Goal: Check status: Check status

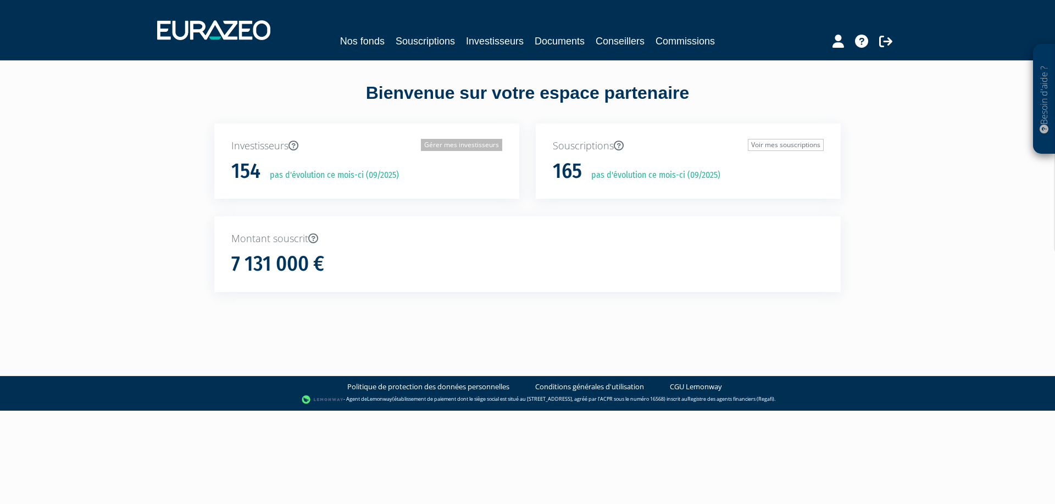
click at [457, 144] on link "Gérer mes investisseurs" at bounding box center [461, 145] width 81 height 12
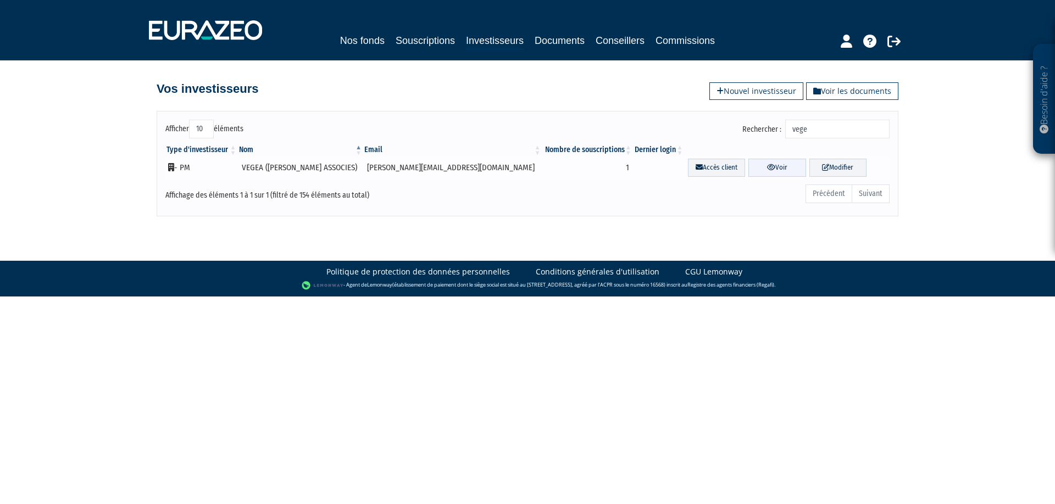
click at [767, 166] on icon at bounding box center [771, 167] width 8 height 7
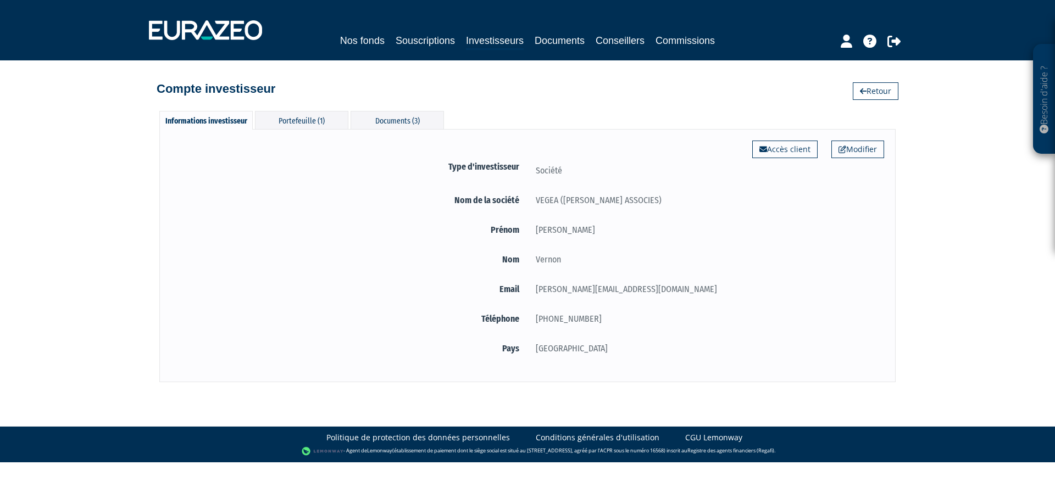
select select "50"
click at [297, 117] on div "Portefeuille (1)" at bounding box center [301, 120] width 93 height 18
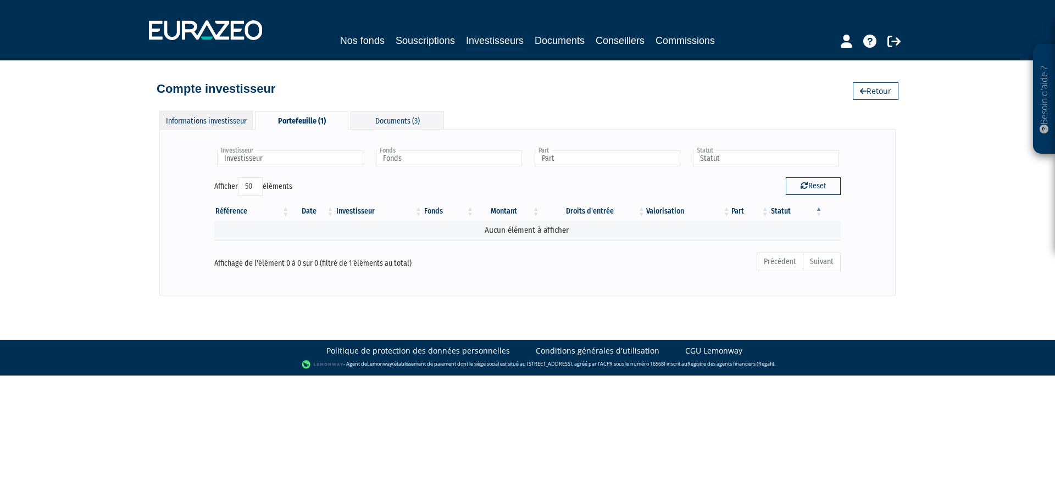
click at [219, 121] on div "Informations investisseur" at bounding box center [205, 120] width 93 height 18
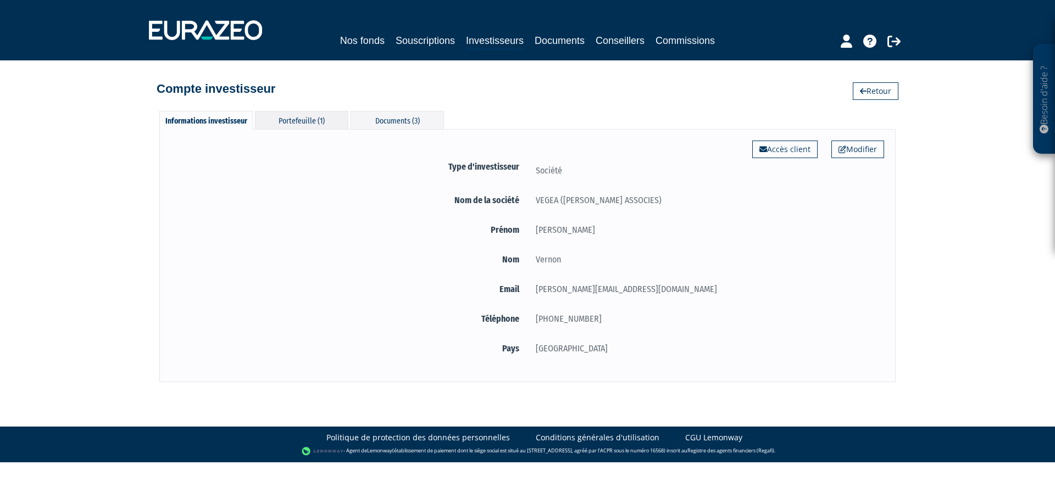
click at [305, 117] on div "Portefeuille (1)" at bounding box center [301, 120] width 93 height 18
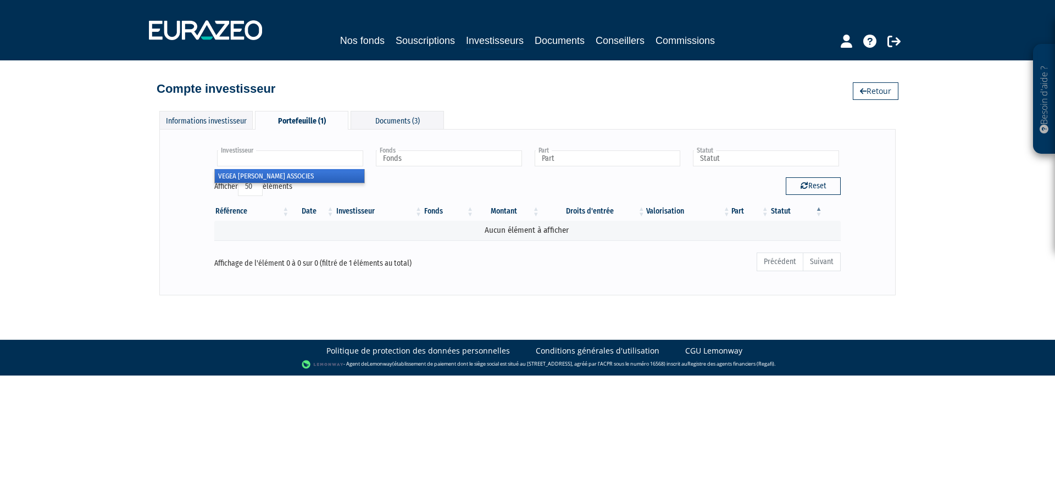
click at [282, 157] on input "text" at bounding box center [290, 159] width 146 height 16
click at [280, 174] on li "VEGEA [PERSON_NAME] ASSOCIES" at bounding box center [289, 176] width 149 height 14
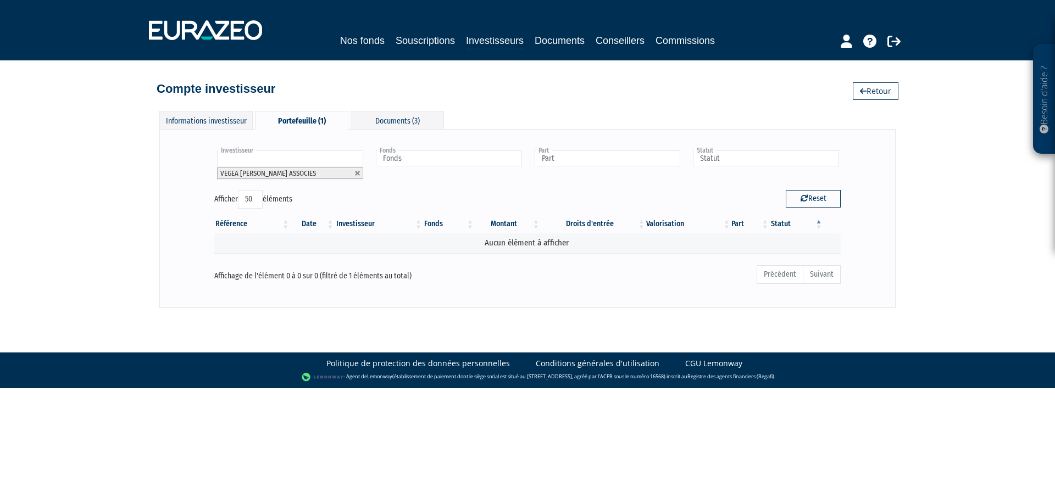
click at [310, 171] on span "VEGEA [PERSON_NAME] ASSOCIES" at bounding box center [268, 173] width 96 height 8
click at [203, 121] on div "Informations investisseur" at bounding box center [205, 120] width 93 height 18
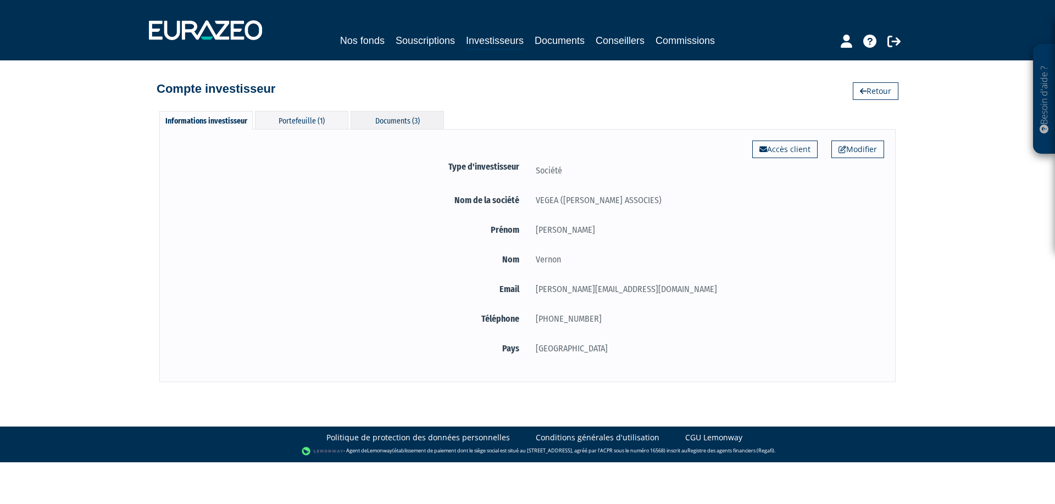
click at [386, 120] on div "Documents (3)" at bounding box center [397, 120] width 93 height 18
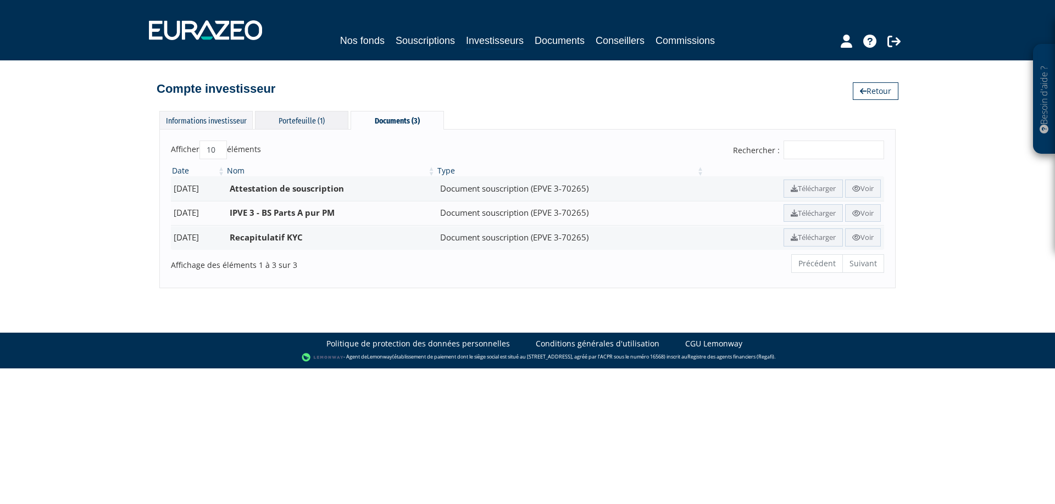
click at [292, 120] on div "Portefeuille (1)" at bounding box center [301, 120] width 93 height 18
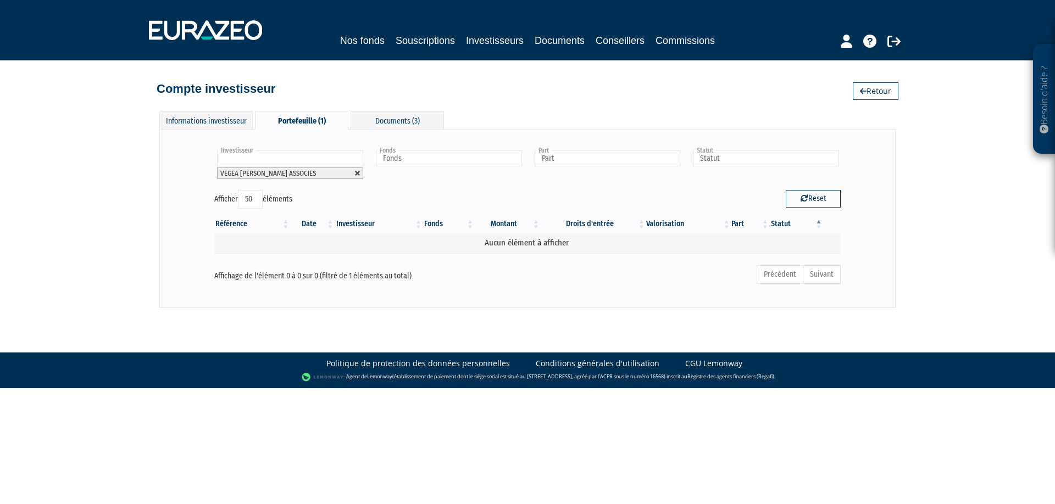
click at [359, 171] on link at bounding box center [357, 173] width 7 height 7
type input "Investisseur"
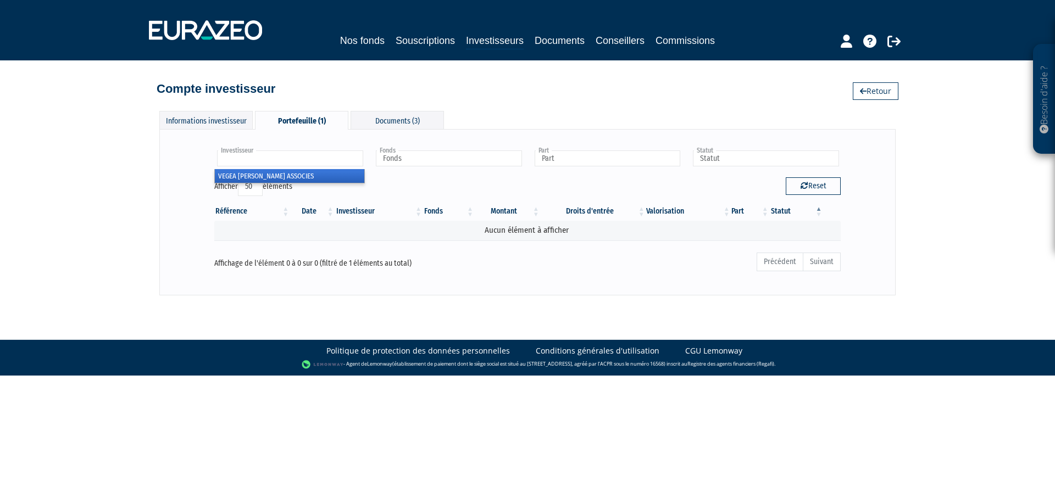
click at [264, 157] on input "text" at bounding box center [290, 159] width 146 height 16
click at [255, 179] on li "VEGEA [PERSON_NAME] ASSOCIES" at bounding box center [289, 176] width 149 height 14
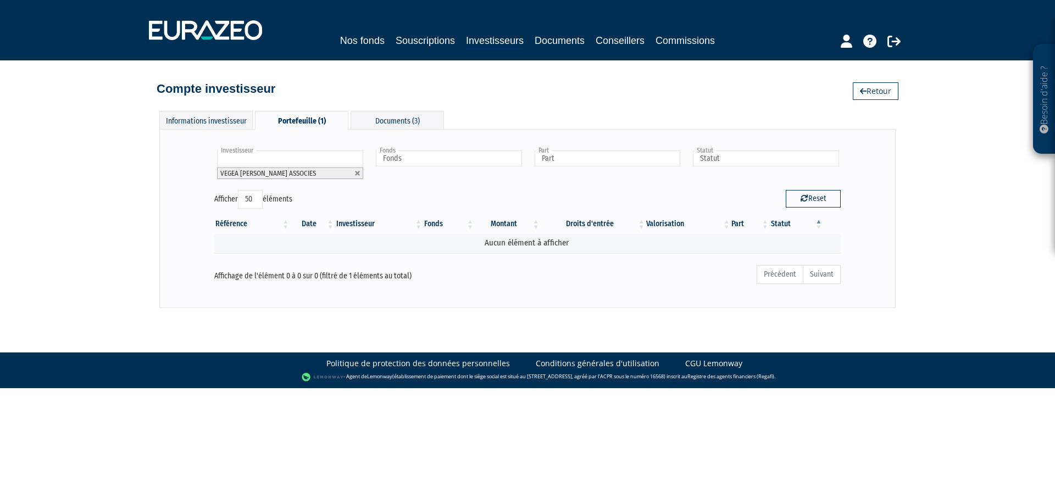
click at [824, 282] on ul "Précédent Suivant" at bounding box center [798, 274] width 84 height 19
click at [822, 277] on ul "Précédent Suivant" at bounding box center [798, 274] width 84 height 19
click at [803, 200] on icon "button" at bounding box center [804, 198] width 8 height 8
type input "Investisseur"
type input "Fonds"
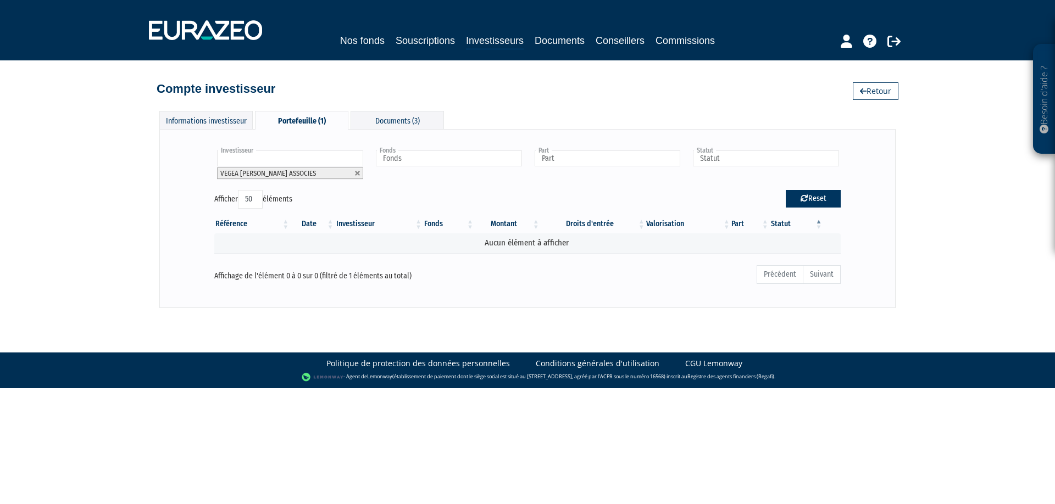
type input "Part"
type input "Statut"
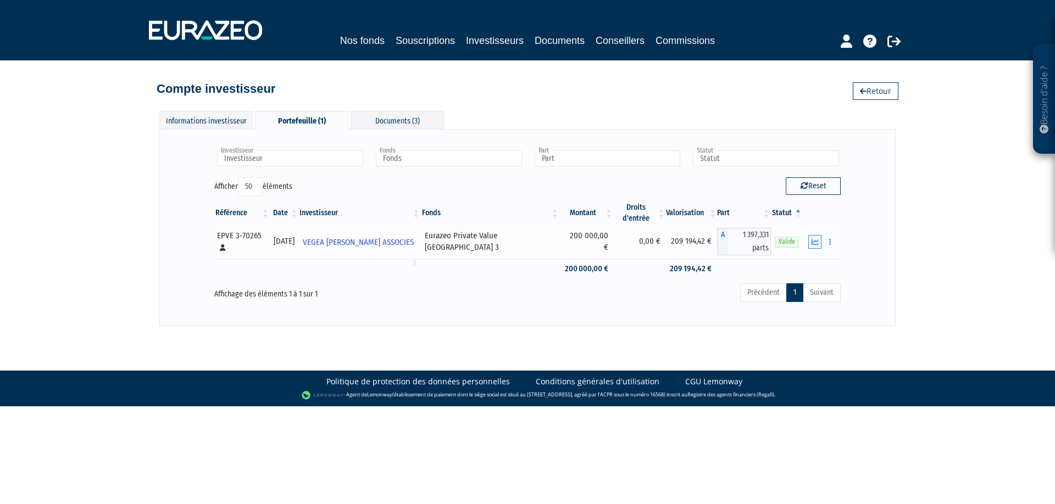
click at [814, 241] on icon "button" at bounding box center [814, 241] width 7 height 7
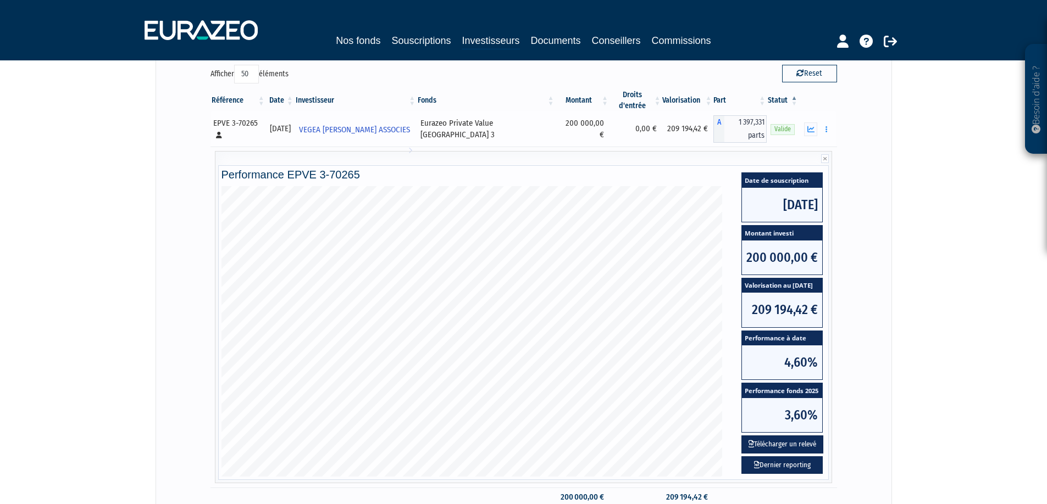
scroll to position [165, 0]
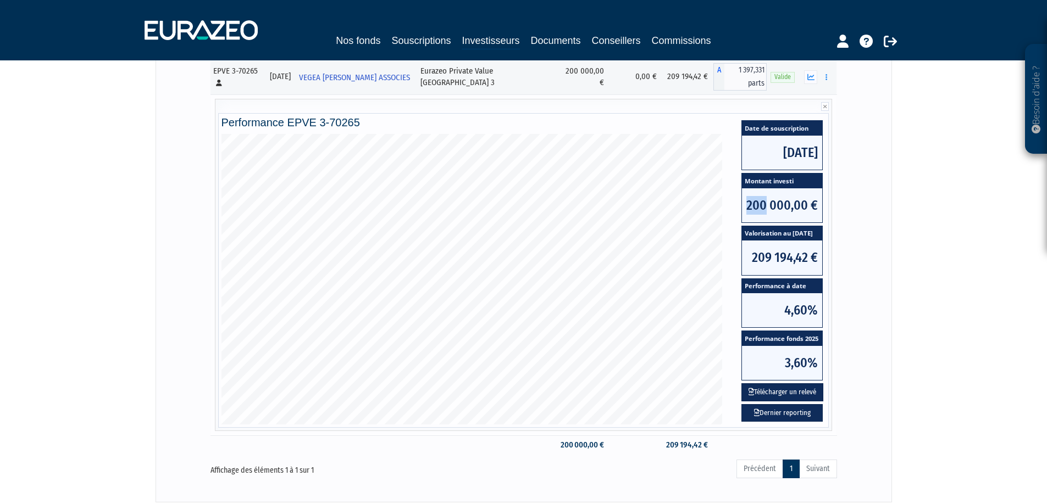
drag, startPoint x: 742, startPoint y: 204, endPoint x: 768, endPoint y: 204, distance: 26.4
click at [768, 204] on span "200 000,00 €" at bounding box center [782, 205] width 80 height 34
drag, startPoint x: 764, startPoint y: 151, endPoint x: 799, endPoint y: 152, distance: 35.2
click at [799, 152] on span "[DATE]" at bounding box center [782, 153] width 80 height 34
click at [782, 149] on span "[DATE]" at bounding box center [782, 153] width 80 height 34
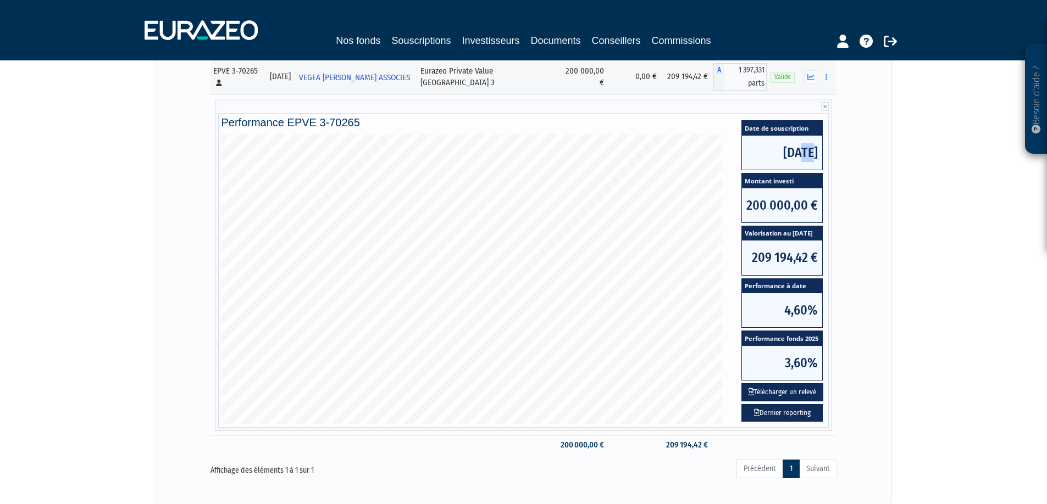
click at [782, 149] on span "[DATE]" at bounding box center [782, 153] width 80 height 34
click at [753, 205] on span "200 000,00 €" at bounding box center [782, 205] width 80 height 34
click at [751, 204] on span "200 000,00 €" at bounding box center [782, 205] width 80 height 34
drag, startPoint x: 758, startPoint y: 254, endPoint x: 794, endPoint y: 253, distance: 36.8
click at [794, 253] on span "209 194,42 €" at bounding box center [782, 258] width 80 height 34
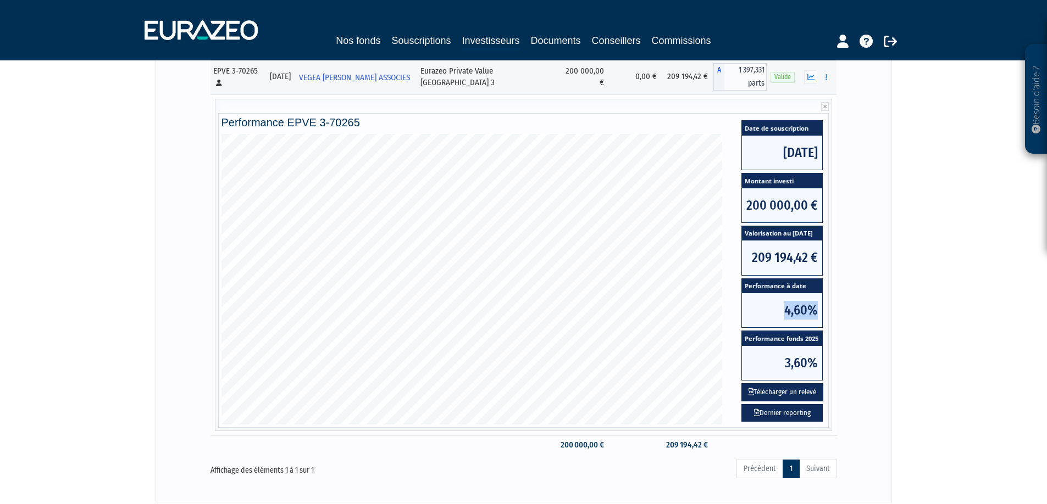
drag, startPoint x: 782, startPoint y: 310, endPoint x: 817, endPoint y: 309, distance: 35.2
click at [817, 309] on span "4,60%" at bounding box center [782, 310] width 80 height 34
drag, startPoint x: 758, startPoint y: 257, endPoint x: 798, endPoint y: 254, distance: 39.7
click at [797, 254] on span "209 194,42 €" at bounding box center [782, 258] width 80 height 34
